Goal: Transaction & Acquisition: Purchase product/service

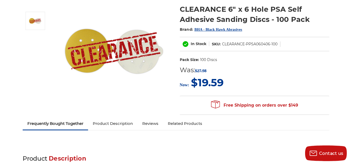
scroll to position [70, 0]
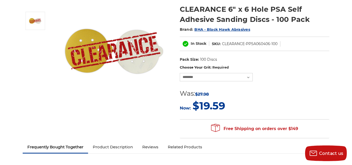
select select
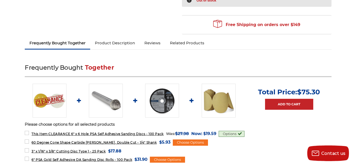
scroll to position [191, 0]
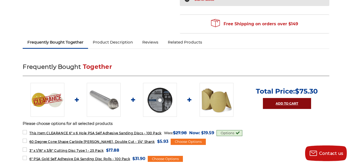
click at [304, 107] on link "Add to Cart" at bounding box center [287, 103] width 48 height 11
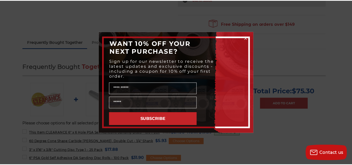
scroll to position [191, 0]
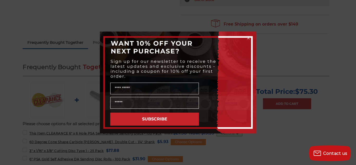
click at [248, 37] on circle "Close dialog" at bounding box center [248, 38] width 5 height 5
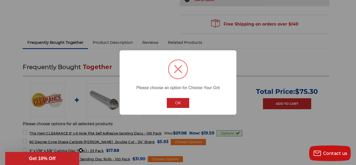
click at [81, 151] on icon "Close teaser" at bounding box center [81, 150] width 2 height 2
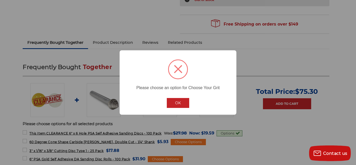
click at [15, 53] on div "× Please choose an option for Choose Your Grit OK No Cancel" at bounding box center [178, 82] width 356 height 165
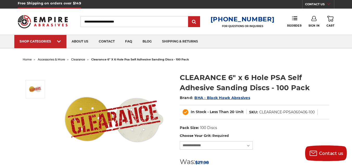
scroll to position [0, 0]
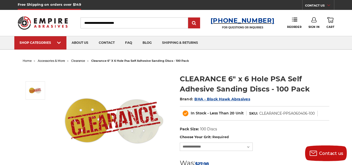
click at [261, 23] on h3 "[PHONE_NUMBER]" at bounding box center [243, 21] width 64 height 8
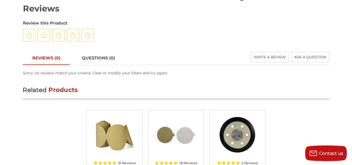
scroll to position [504, 0]
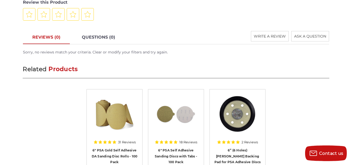
click at [245, 101] on img at bounding box center [238, 114] width 42 height 42
